Goal: Task Accomplishment & Management: Use online tool/utility

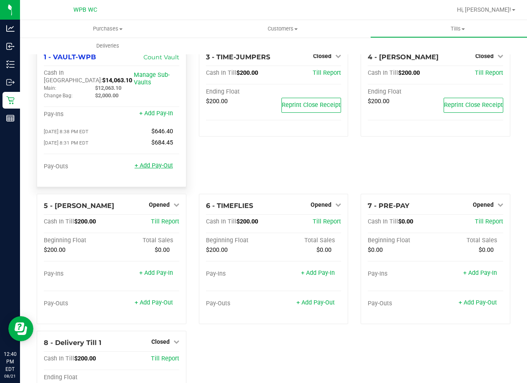
click at [155, 163] on link "+ Add Pay-Out" at bounding box center [154, 165] width 38 height 7
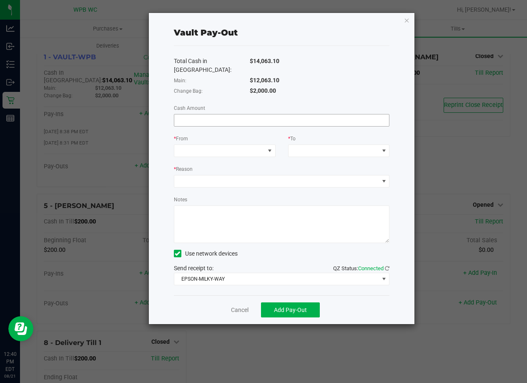
click at [262, 114] on input at bounding box center [281, 120] width 215 height 12
type input "$12,063.10"
click at [260, 145] on span at bounding box center [219, 151] width 91 height 12
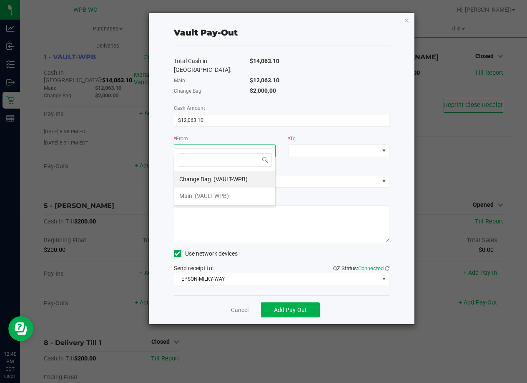
scroll to position [13, 102]
click at [231, 192] on li "Main (VAULT-WPB)" at bounding box center [224, 195] width 101 height 17
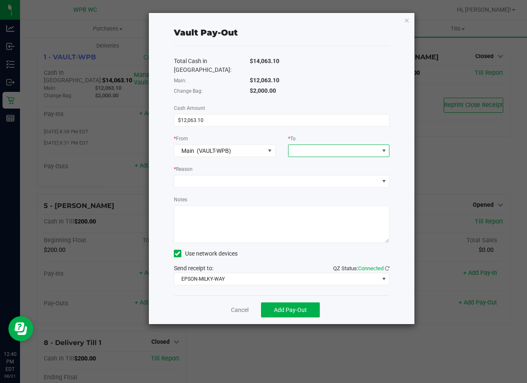
click at [310, 145] on span at bounding box center [334, 151] width 91 height 12
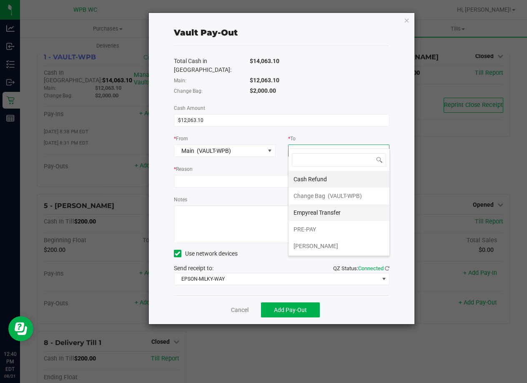
click at [326, 215] on span "Empyreal Transfer" at bounding box center [317, 212] width 47 height 7
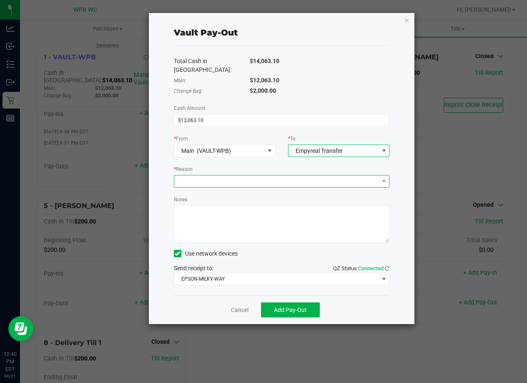
click at [259, 175] on span at bounding box center [276, 181] width 205 height 12
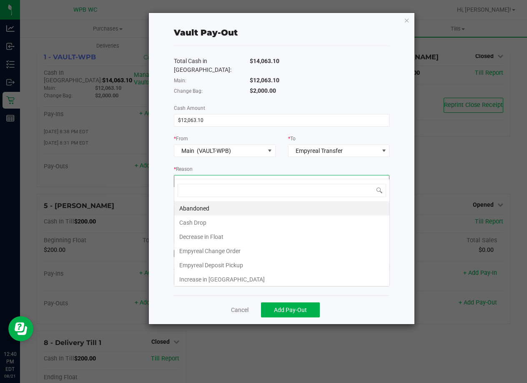
scroll to position [13, 216]
click at [232, 261] on li "Empyreal Deposit Pickup" at bounding box center [281, 265] width 215 height 14
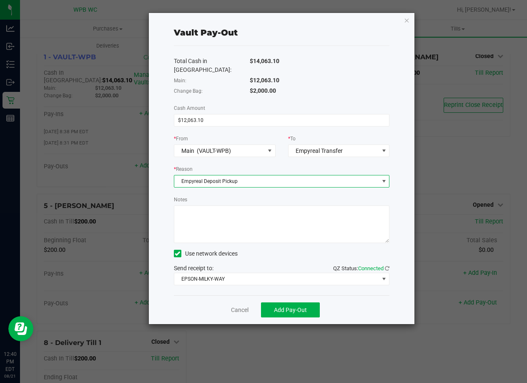
click at [223, 229] on textarea "Notes" at bounding box center [282, 224] width 216 height 38
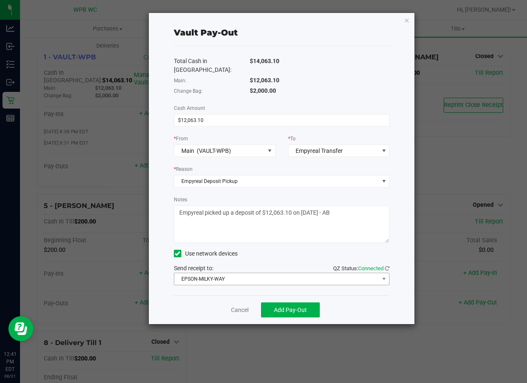
type textarea "Empyreal picked up a deposit of $12,063.10 on [DATE] - AB"
click at [231, 273] on span "EPSON-MILKY-WAY" at bounding box center [276, 279] width 205 height 12
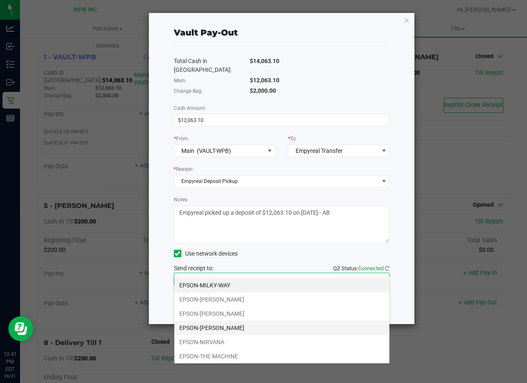
click at [234, 324] on li "EPSON-[PERSON_NAME]" at bounding box center [281, 327] width 215 height 14
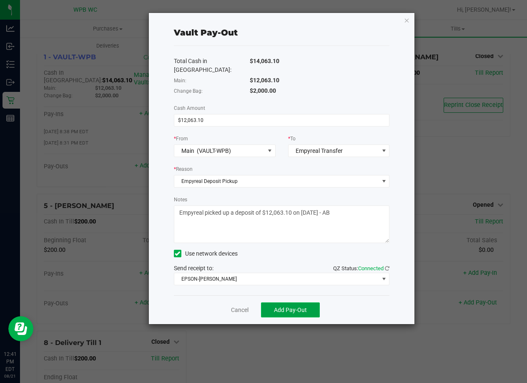
click at [273, 302] on button "Add Pay-Out" at bounding box center [290, 309] width 59 height 15
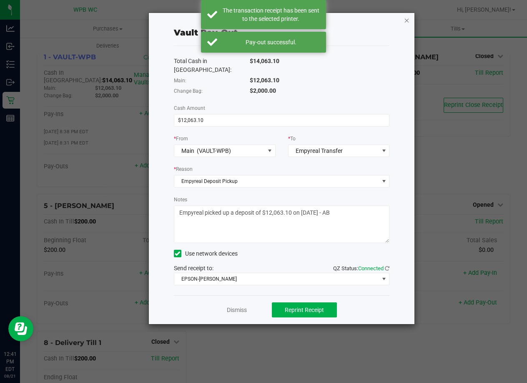
click at [409, 16] on icon "button" at bounding box center [407, 20] width 6 height 10
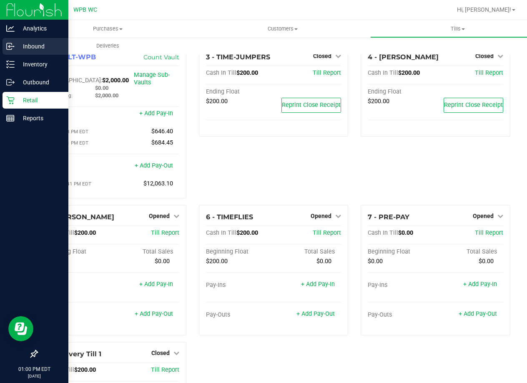
click at [18, 52] on div "Inbound" at bounding box center [36, 46] width 66 height 17
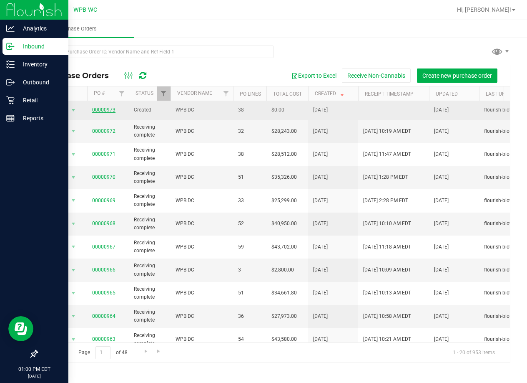
click at [107, 107] on link "00000973" at bounding box center [103, 110] width 23 height 6
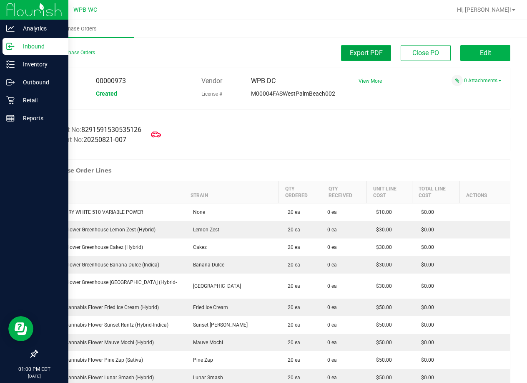
click at [366, 48] on button "Export PDF" at bounding box center [366, 53] width 50 height 16
